Goal: Task Accomplishment & Management: Use online tool/utility

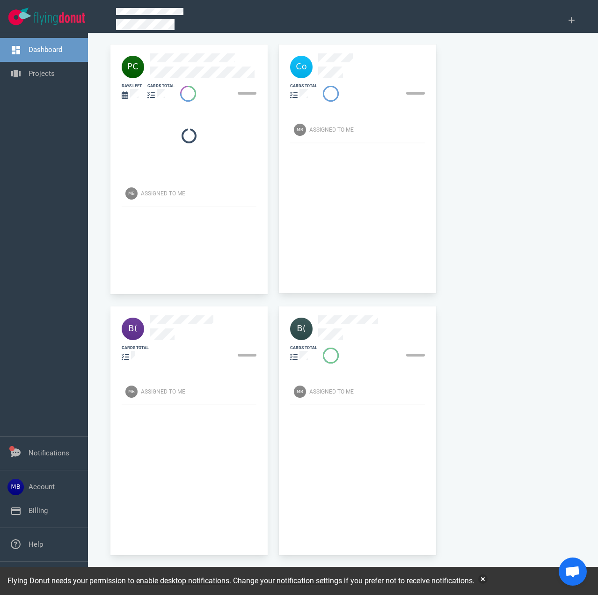
drag, startPoint x: 49, startPoint y: 71, endPoint x: 100, endPoint y: 142, distance: 87.6
click at [48, 70] on link "Projects" at bounding box center [42, 73] width 26 height 8
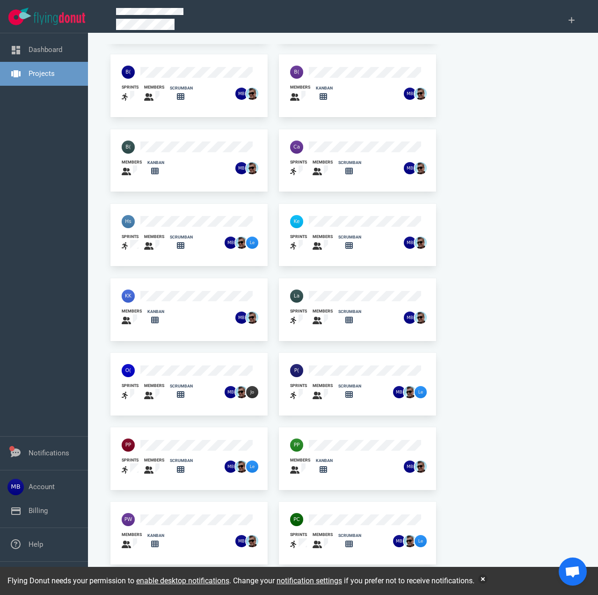
scroll to position [234, 0]
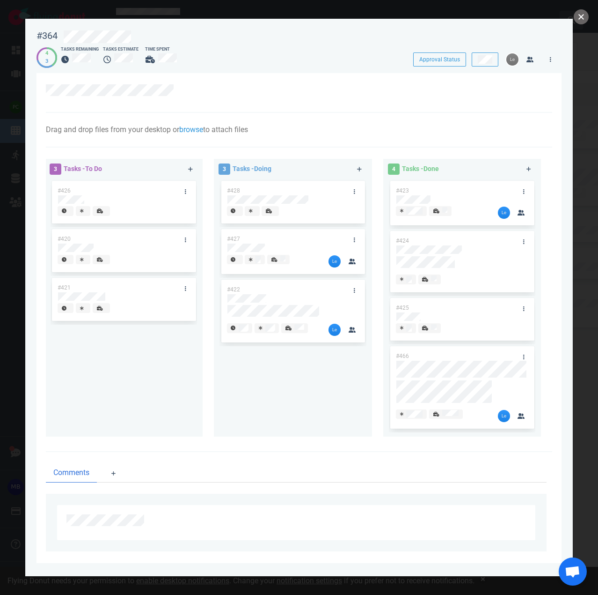
click at [578, 14] on button "close" at bounding box center [581, 16] width 15 height 15
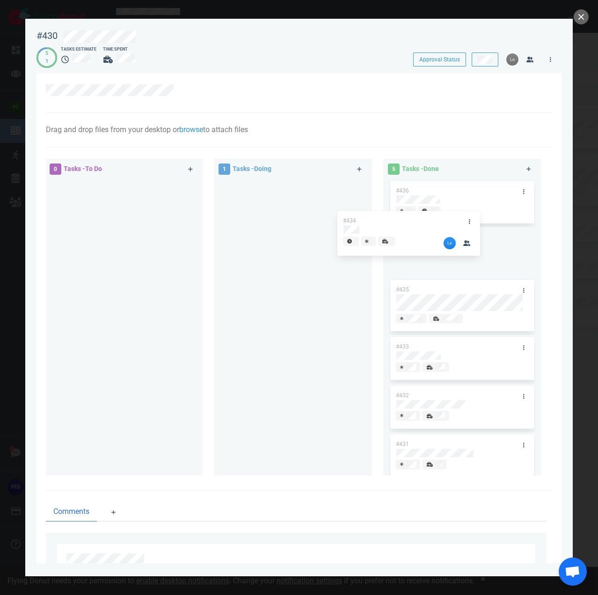
drag, startPoint x: 304, startPoint y: 197, endPoint x: 415, endPoint y: 221, distance: 113.3
click at [415, 221] on div "0 Tasks - To Do 1 Tasks - Doing #434 #434 5 Tasks - Done #436 #435 #433 #432 #4…" at bounding box center [296, 318] width 512 height 331
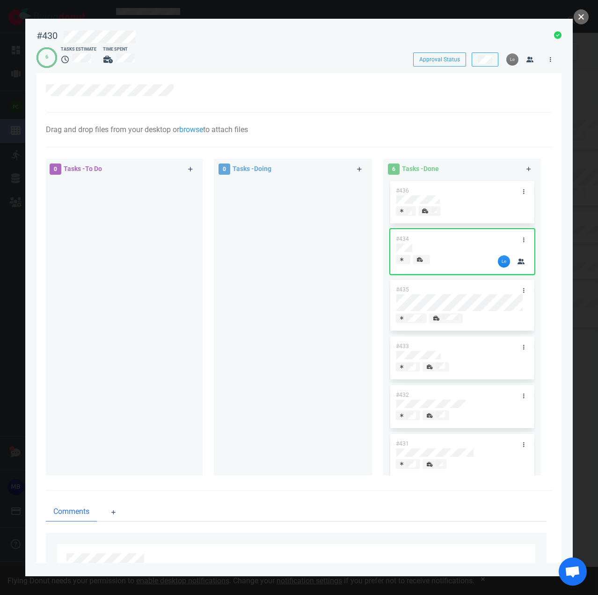
drag, startPoint x: 582, startPoint y: 15, endPoint x: 506, endPoint y: 85, distance: 103.4
click at [582, 15] on button "close" at bounding box center [581, 16] width 15 height 15
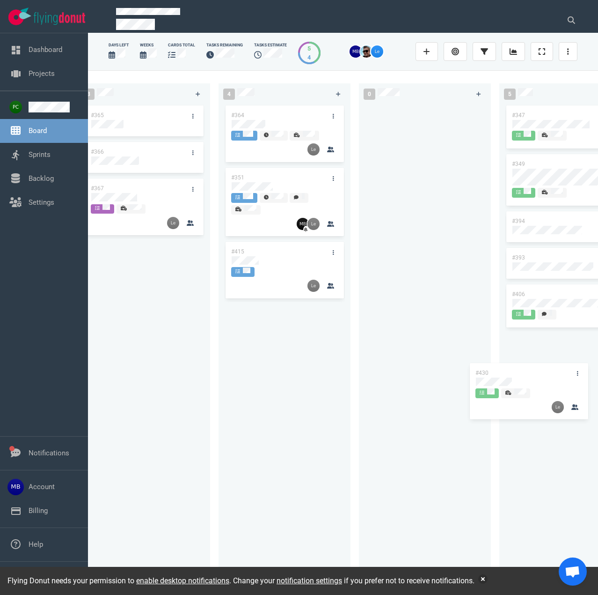
drag, startPoint x: 307, startPoint y: 319, endPoint x: 561, endPoint y: 379, distance: 261.2
click at [561, 379] on div "3 #365 #366 #367 4 #364 #351 #415 #430 #430 0 5 #347 #349 #394 #393 #406" at bounding box center [343, 332] width 510 height 524
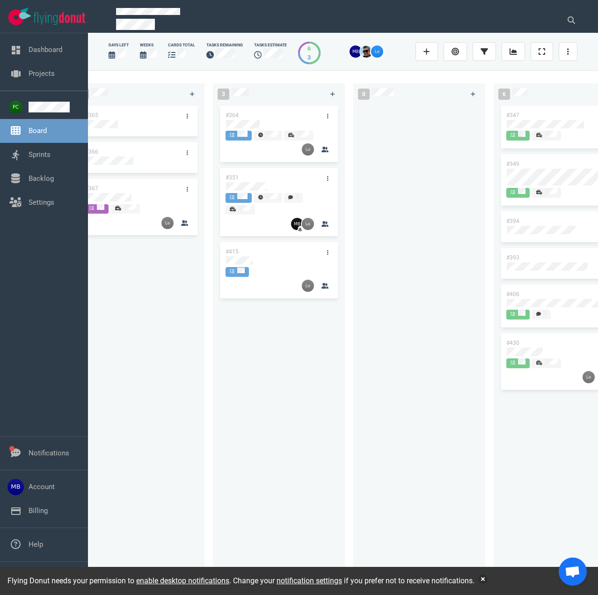
click at [115, 334] on div "#365 #366 #367" at bounding box center [138, 338] width 121 height 471
drag, startPoint x: 103, startPoint y: 332, endPoint x: 140, endPoint y: 415, distance: 90.6
click at [102, 332] on div "#365 #366 #367" at bounding box center [138, 338] width 121 height 471
click at [486, 576] on button "button" at bounding box center [483, 578] width 9 height 9
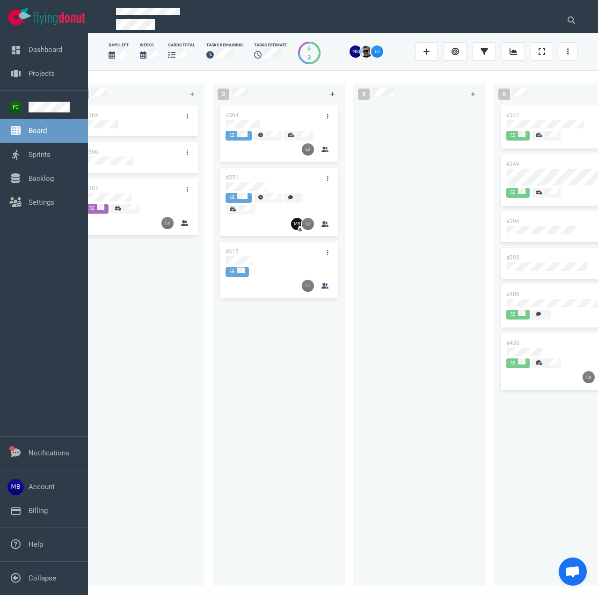
scroll to position [0, 0]
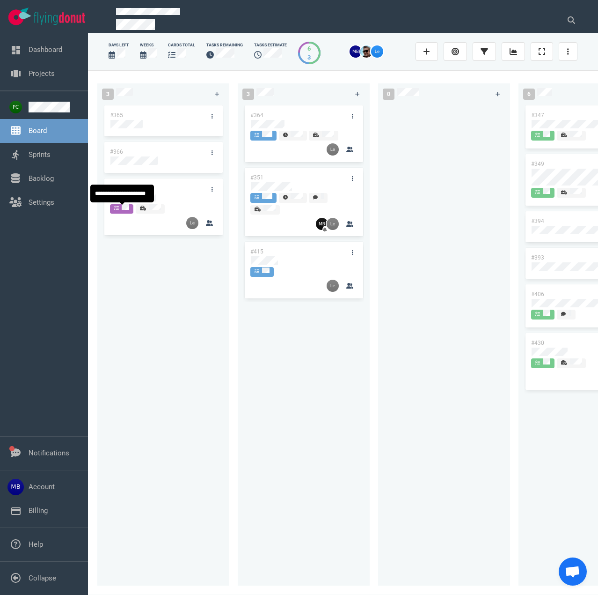
click at [119, 208] on div at bounding box center [121, 208] width 15 height 8
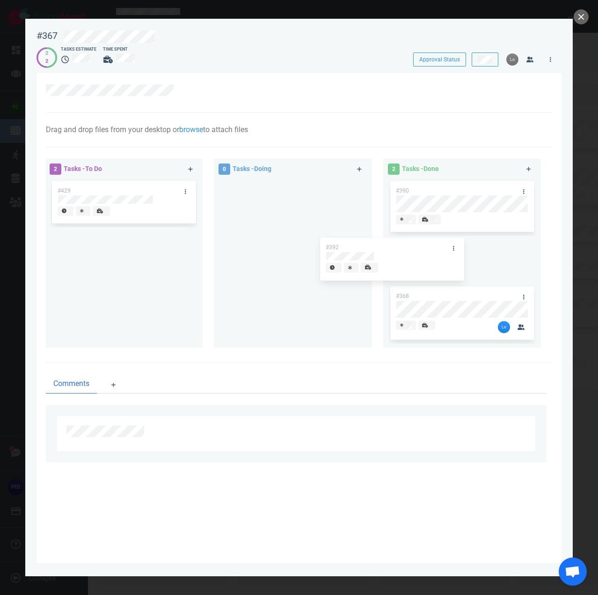
drag, startPoint x: 153, startPoint y: 244, endPoint x: 439, endPoint y: 242, distance: 286.1
click at [443, 244] on div "2 Tasks - To Do #429 #392 #392 0 Tasks - Doing 2 Tasks - Done #390 #368" at bounding box center [296, 255] width 512 height 204
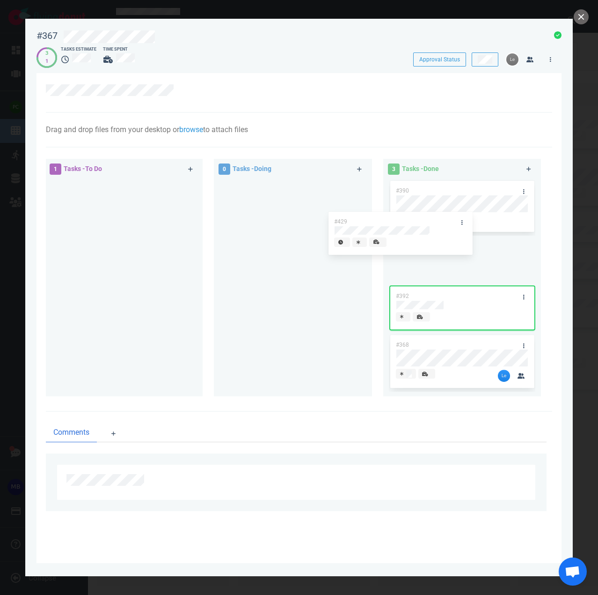
click at [432, 219] on div "1 Tasks - To Do #429 #429 0 Tasks - Doing 3 Tasks - Done #390 #392 #368" at bounding box center [296, 279] width 512 height 252
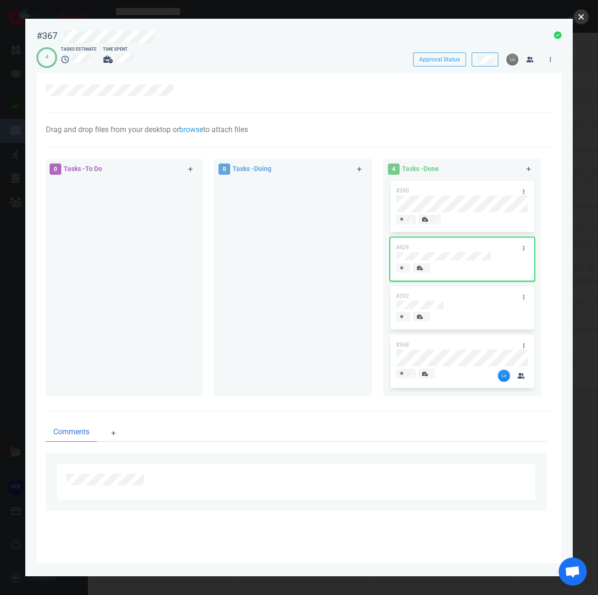
click at [577, 12] on button "close" at bounding box center [581, 16] width 15 height 15
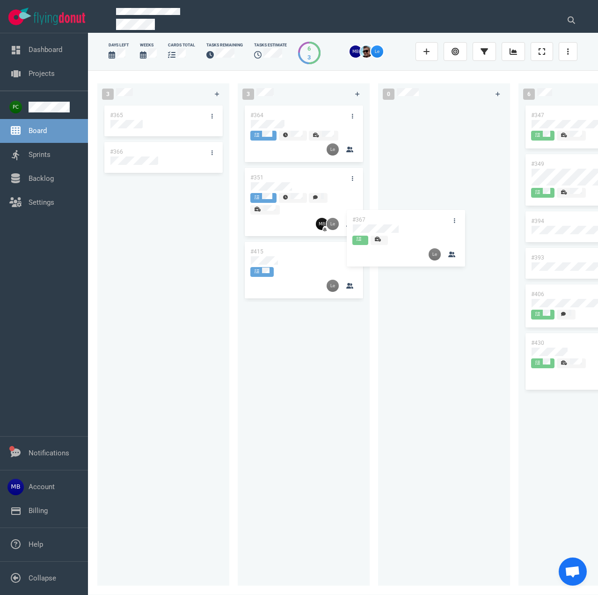
drag, startPoint x: 340, startPoint y: 213, endPoint x: 411, endPoint y: 235, distance: 74.1
click at [411, 235] on div "3 #365 #366 #367 #367 3 #364 #351 #415 0 6 #347 #349 #394 #393 #406 #430" at bounding box center [343, 332] width 510 height 524
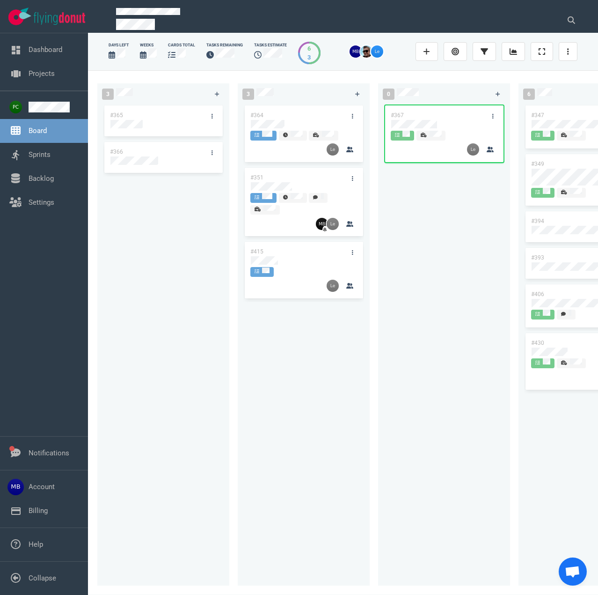
click at [260, 138] on div at bounding box center [264, 135] width 18 height 8
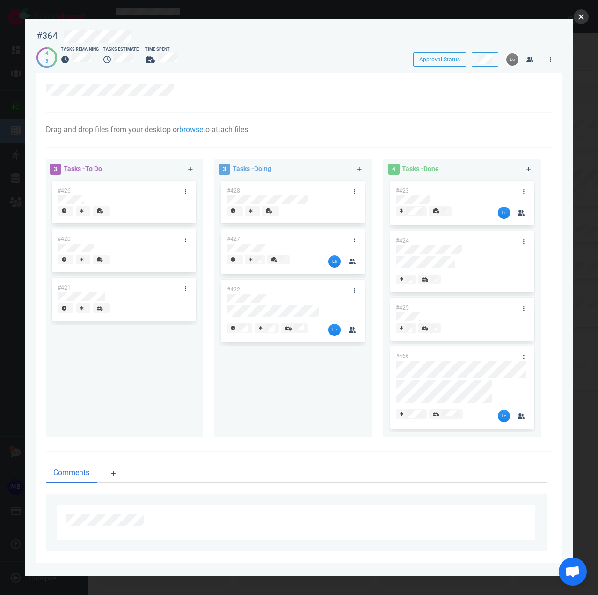
click at [582, 21] on button "close" at bounding box center [581, 16] width 15 height 15
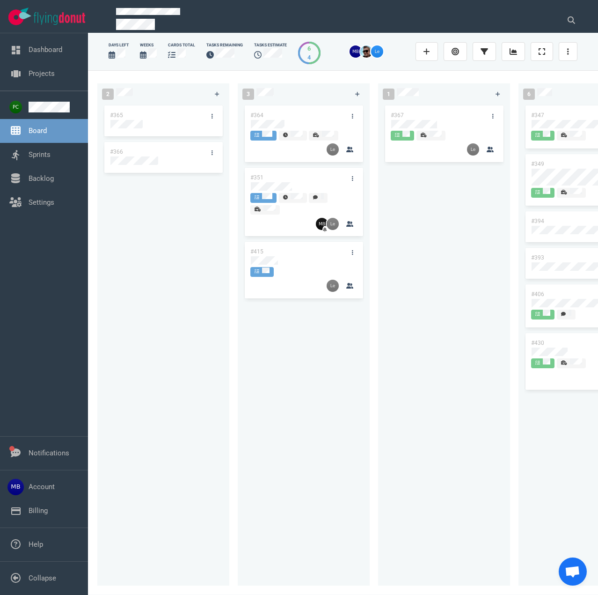
click at [282, 33] on div at bounding box center [333, 20] width 444 height 36
